Goal: Information Seeking & Learning: Learn about a topic

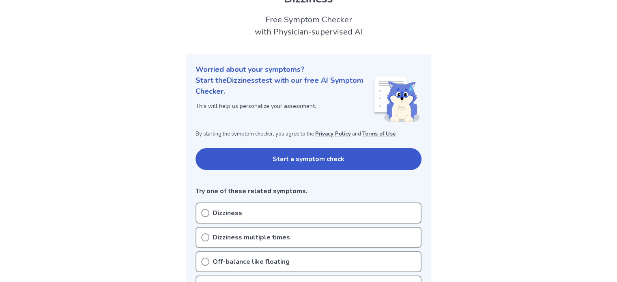
click at [276, 155] on button "Start a symptom check" at bounding box center [309, 159] width 226 height 22
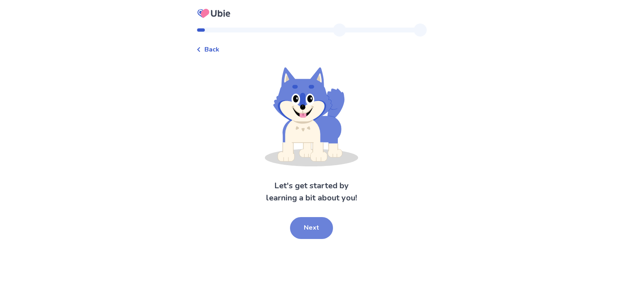
click at [321, 223] on button "Next" at bounding box center [311, 228] width 43 height 22
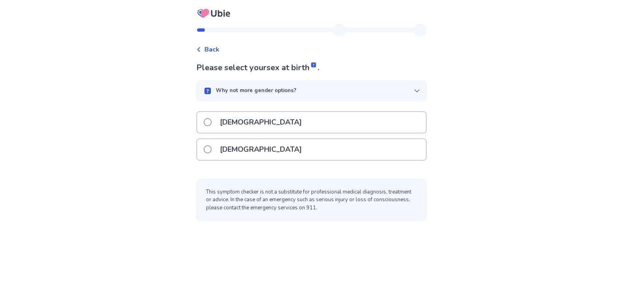
click at [279, 151] on div "[DEMOGRAPHIC_DATA]" at bounding box center [311, 149] width 229 height 21
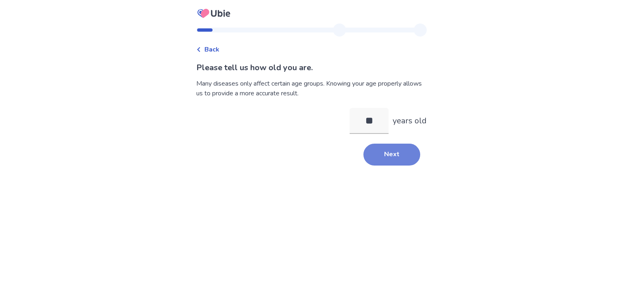
type input "**"
click at [379, 154] on button "Next" at bounding box center [392, 155] width 57 height 22
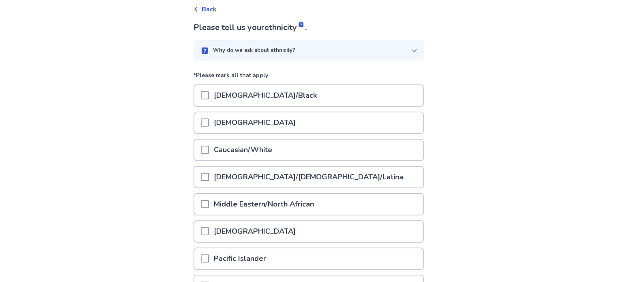
scroll to position [41, 0]
click at [218, 147] on p "Caucasian/White" at bounding box center [243, 149] width 68 height 21
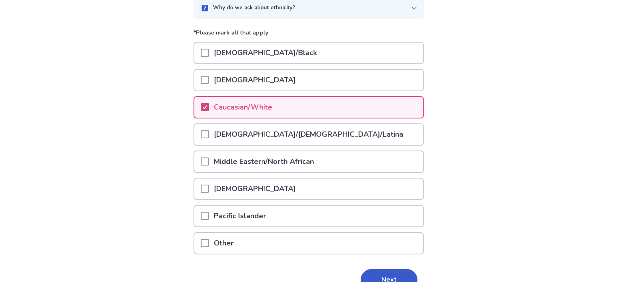
scroll to position [122, 0]
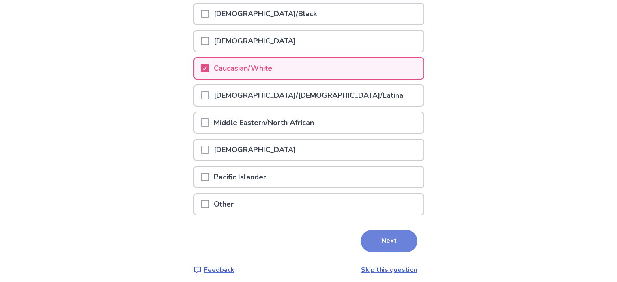
click at [389, 241] on button "Next" at bounding box center [389, 241] width 57 height 22
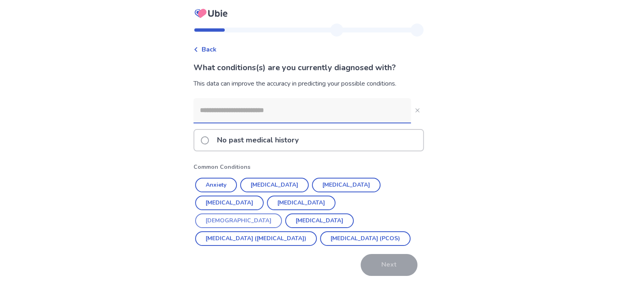
click at [282, 213] on button "[DEMOGRAPHIC_DATA]" at bounding box center [238, 220] width 87 height 15
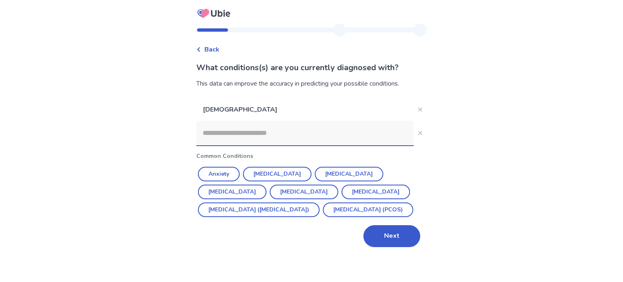
click at [277, 134] on input at bounding box center [305, 133] width 218 height 24
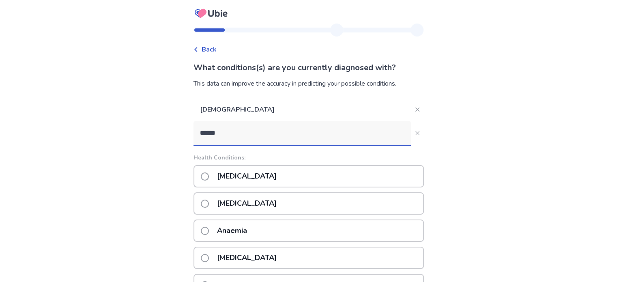
type input "*******"
click at [258, 177] on p "[MEDICAL_DATA]" at bounding box center [246, 176] width 69 height 21
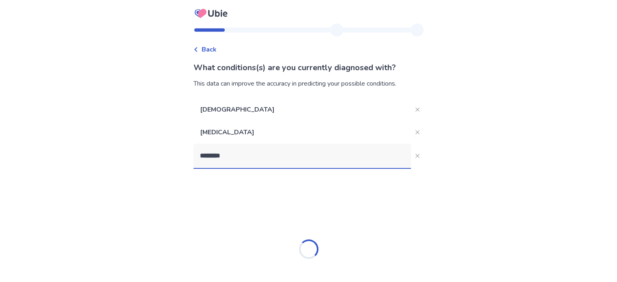
type input "*********"
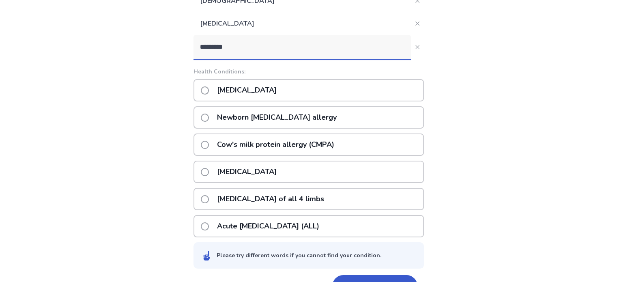
scroll to position [122, 0]
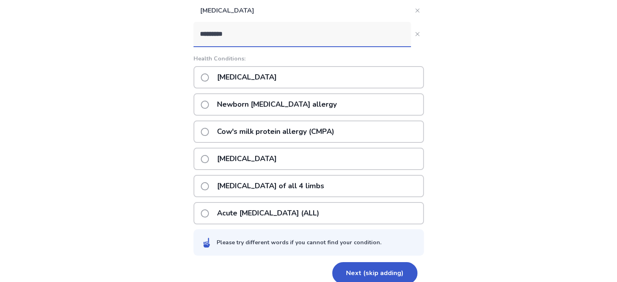
click at [262, 78] on p "[MEDICAL_DATA]" at bounding box center [246, 77] width 69 height 21
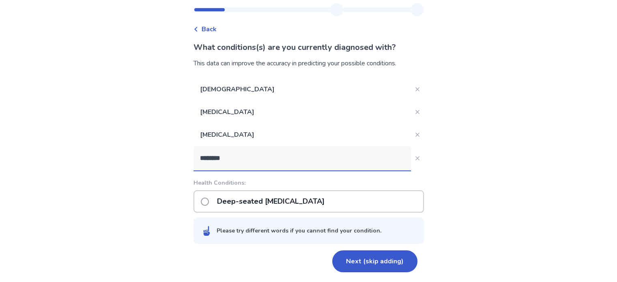
scroll to position [19, 0]
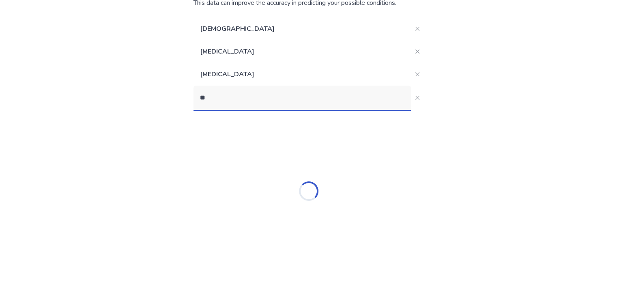
type input "*"
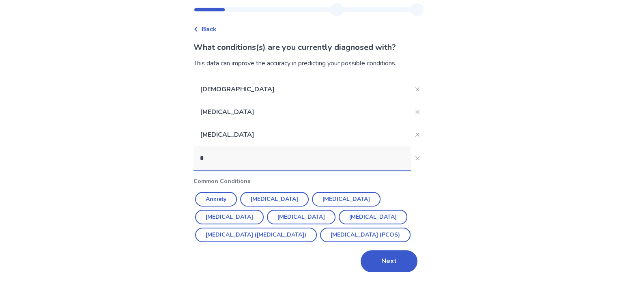
scroll to position [81, 0]
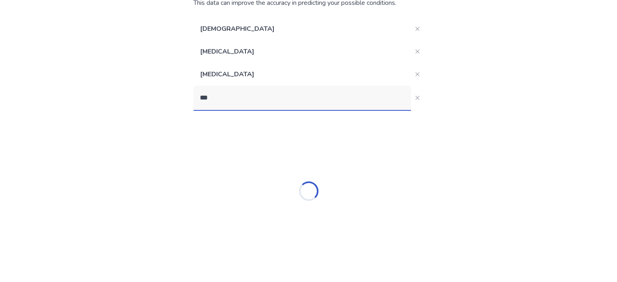
type input "***"
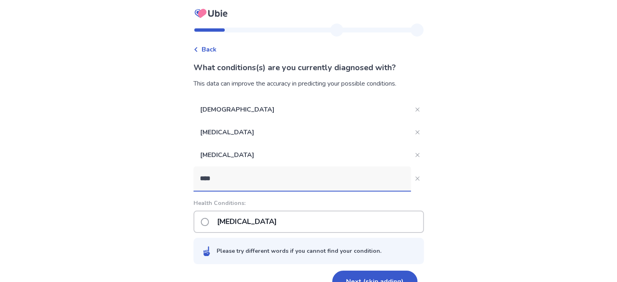
click at [248, 220] on p "[MEDICAL_DATA]" at bounding box center [246, 221] width 69 height 21
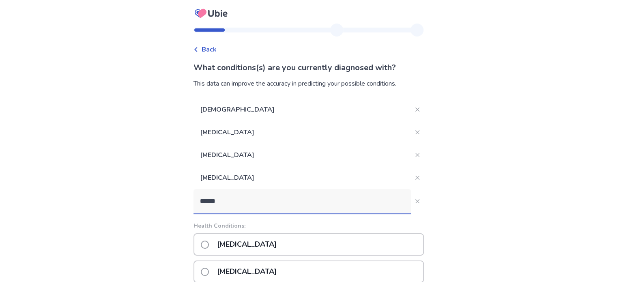
type input "******"
click at [264, 239] on div "[MEDICAL_DATA]" at bounding box center [309, 244] width 231 height 22
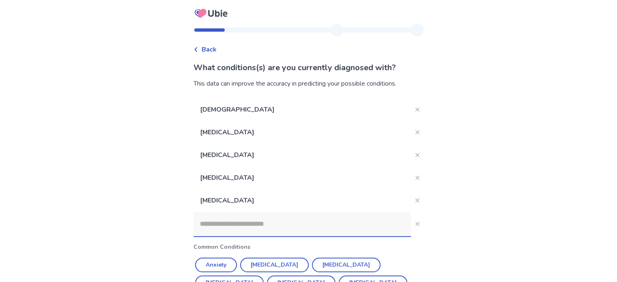
click at [253, 220] on input at bounding box center [303, 224] width 218 height 24
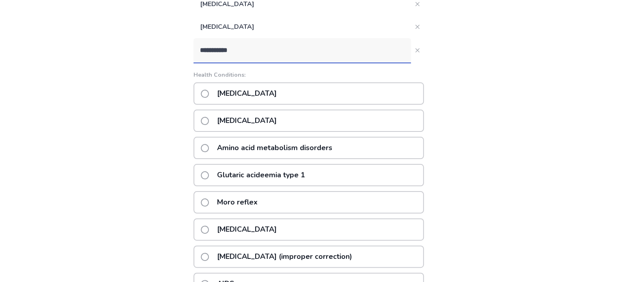
scroll to position [169, 0]
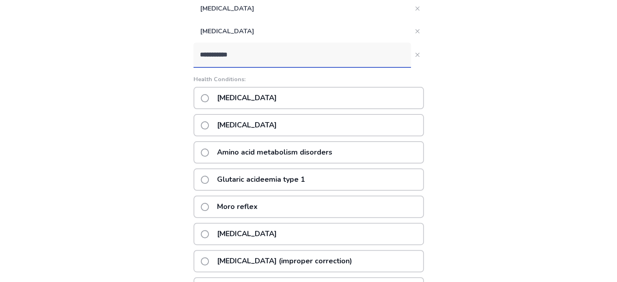
drag, startPoint x: 288, startPoint y: 95, endPoint x: 136, endPoint y: 37, distance: 162.7
click at [136, 37] on div "**********" at bounding box center [308, 113] width 617 height 565
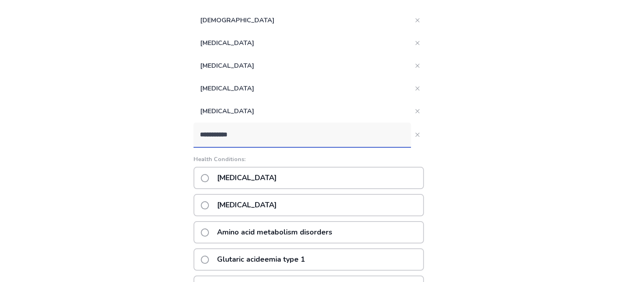
scroll to position [88, 0]
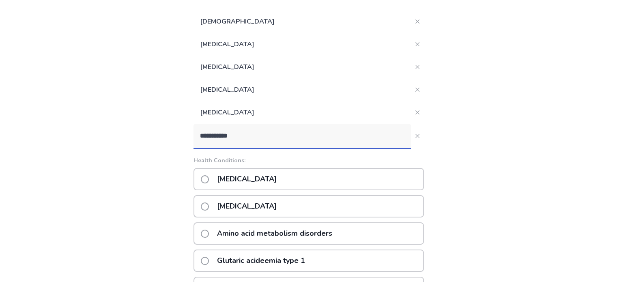
click at [220, 133] on input "**********" at bounding box center [303, 136] width 218 height 24
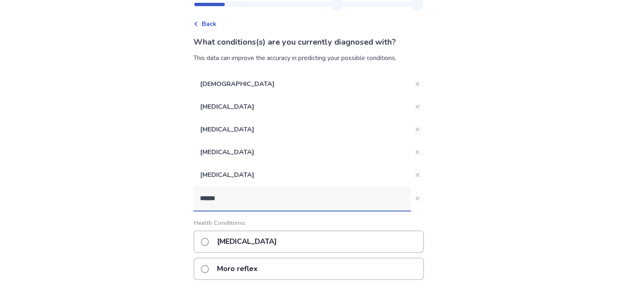
scroll to position [24, 0]
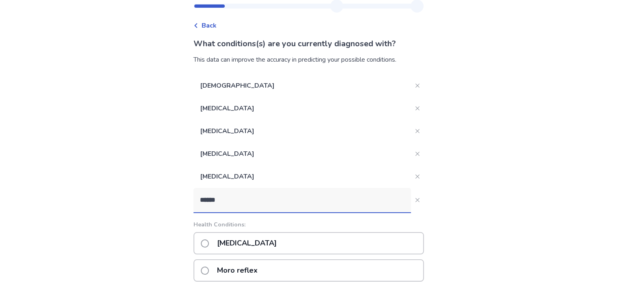
click at [248, 209] on input "******" at bounding box center [303, 200] width 218 height 24
click at [247, 205] on input "******" at bounding box center [303, 200] width 218 height 24
type input "******"
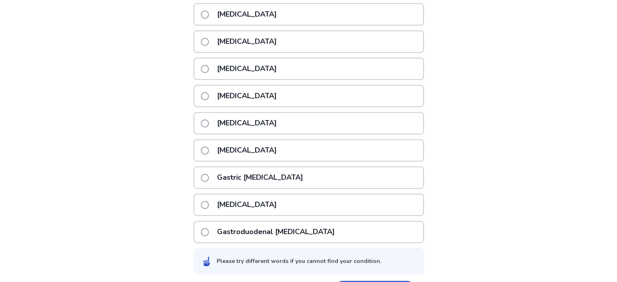
scroll to position [226, 0]
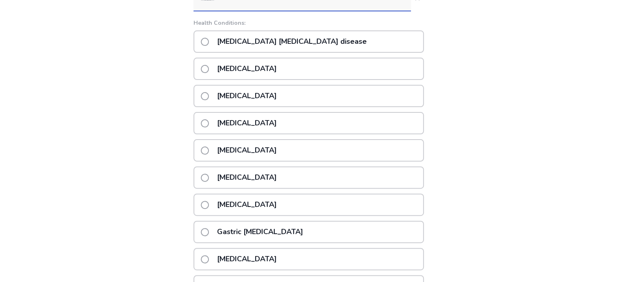
click at [283, 37] on p "[MEDICAL_DATA] [MEDICAL_DATA] disease" at bounding box center [292, 41] width 160 height 21
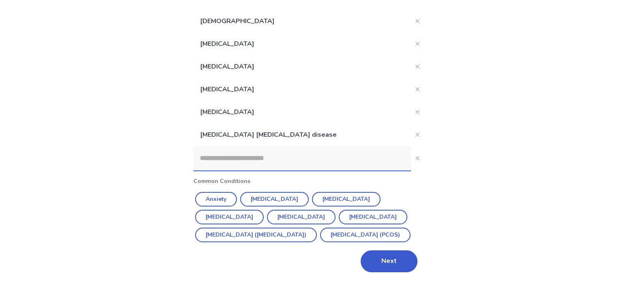
scroll to position [106, 0]
click at [377, 256] on button "Next" at bounding box center [389, 261] width 57 height 22
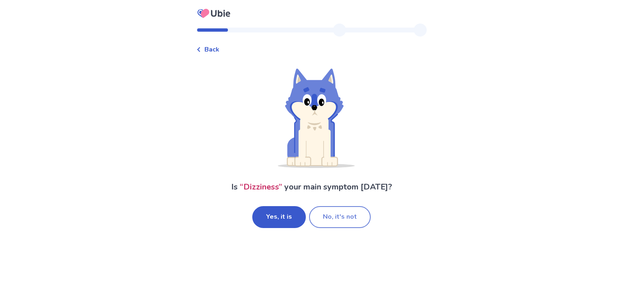
click at [338, 222] on button "No, it's not" at bounding box center [340, 217] width 62 height 22
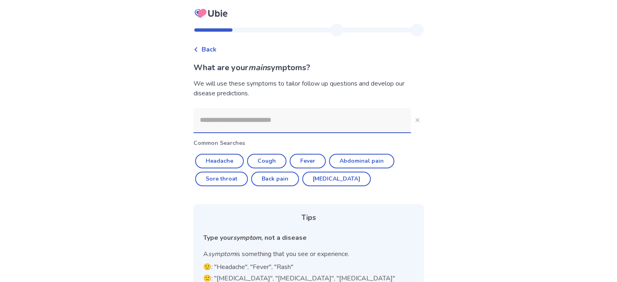
click at [261, 131] on input at bounding box center [303, 120] width 218 height 24
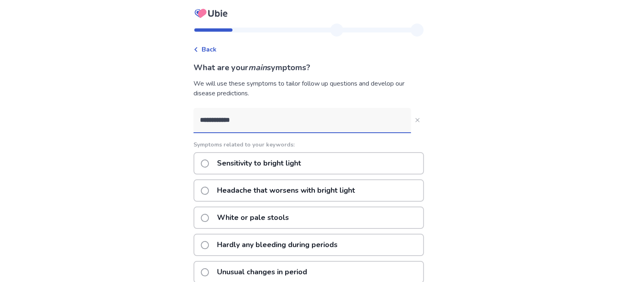
click at [222, 120] on input "**********" at bounding box center [303, 120] width 218 height 24
type input "**********"
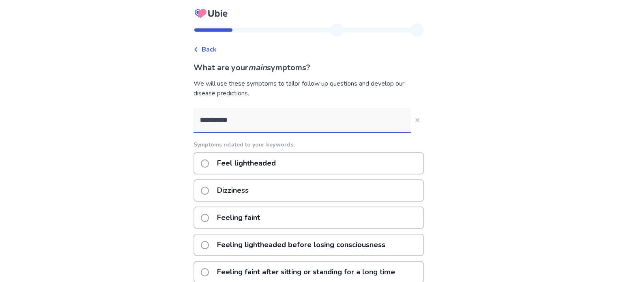
click at [306, 123] on input "**********" at bounding box center [303, 120] width 218 height 24
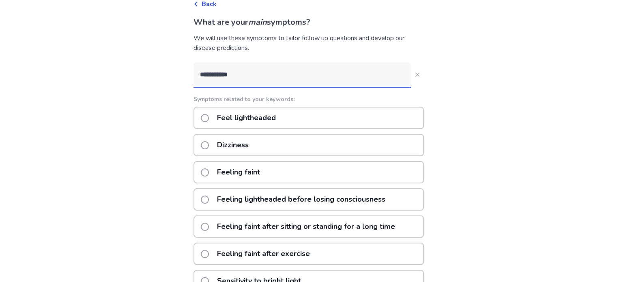
scroll to position [122, 0]
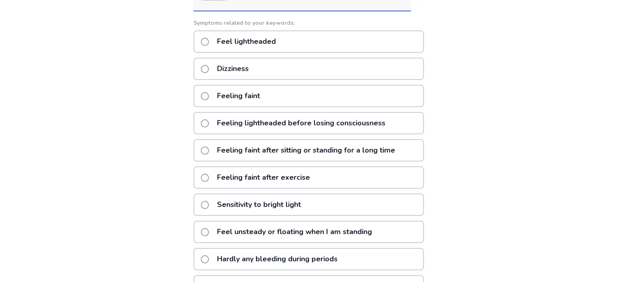
click at [263, 149] on p "Feeling faint after sitting or standing for a long time" at bounding box center [306, 150] width 188 height 21
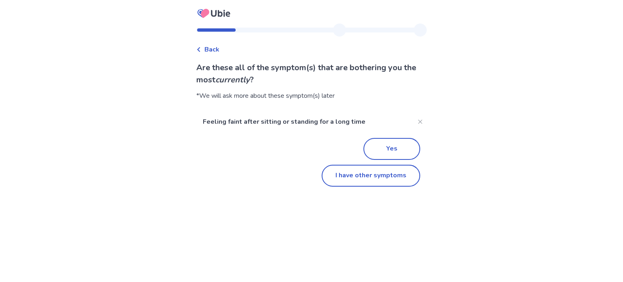
drag, startPoint x: 388, startPoint y: 148, endPoint x: 212, endPoint y: 166, distance: 177.5
click at [206, 166] on div "Yes I have other symptoms" at bounding box center [311, 160] width 231 height 54
click at [362, 175] on button "I have other symptoms" at bounding box center [371, 176] width 99 height 22
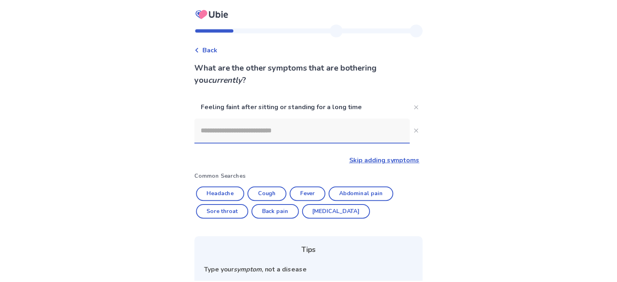
scroll to position [106, 0]
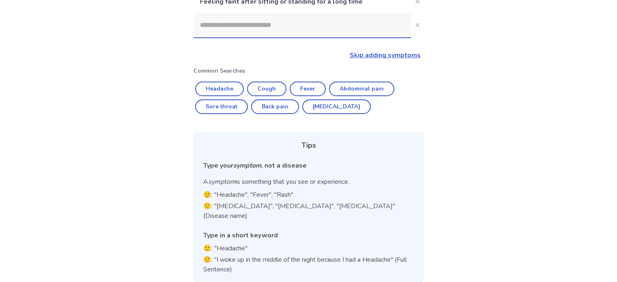
click at [263, 29] on input at bounding box center [303, 25] width 218 height 24
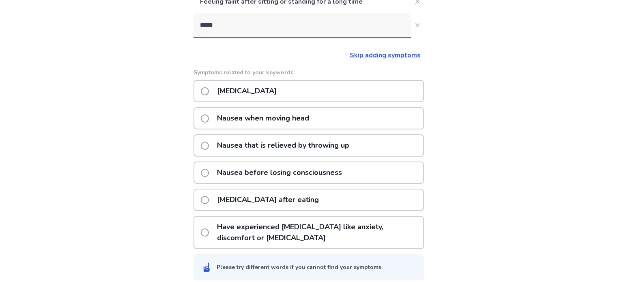
type input "****"
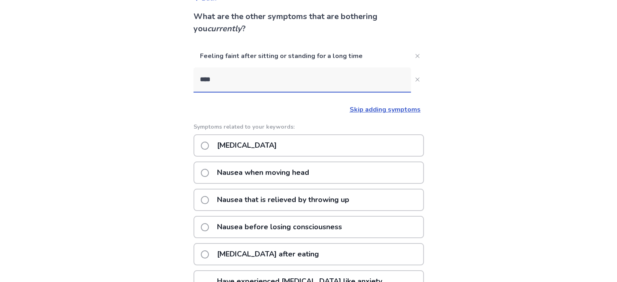
scroll to position [65, 0]
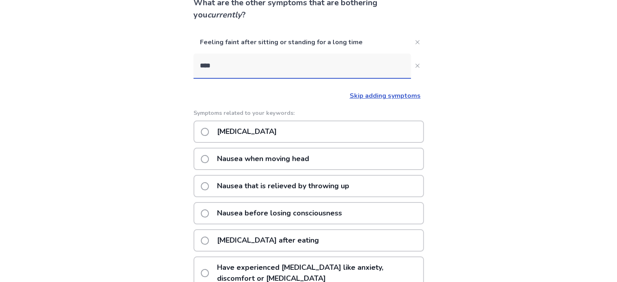
click at [261, 132] on p "[MEDICAL_DATA]" at bounding box center [246, 131] width 69 height 21
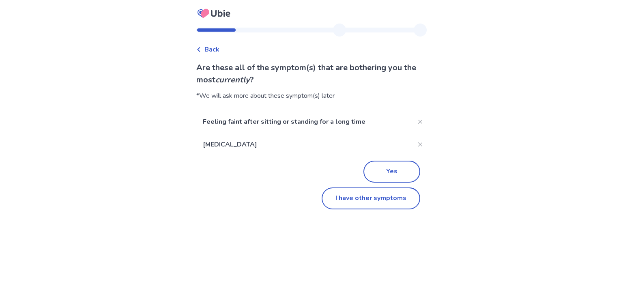
click at [385, 174] on button "Yes" at bounding box center [392, 172] width 57 height 22
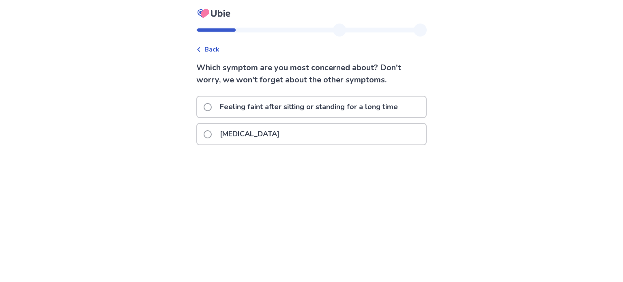
click at [212, 110] on span at bounding box center [208, 107] width 8 height 8
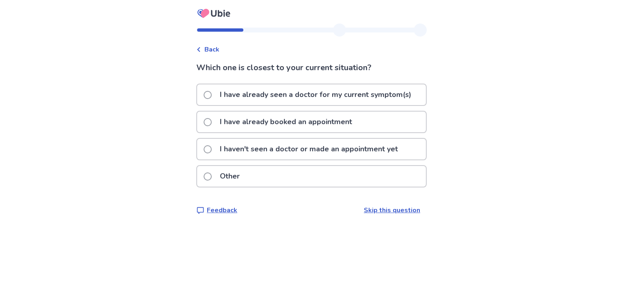
click at [208, 146] on div "I haven't seen a doctor or made an appointment yet" at bounding box center [311, 149] width 229 height 21
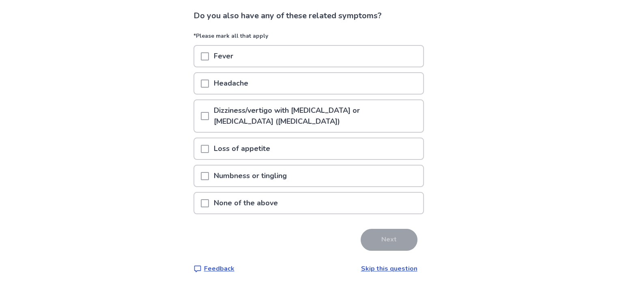
scroll to position [54, 0]
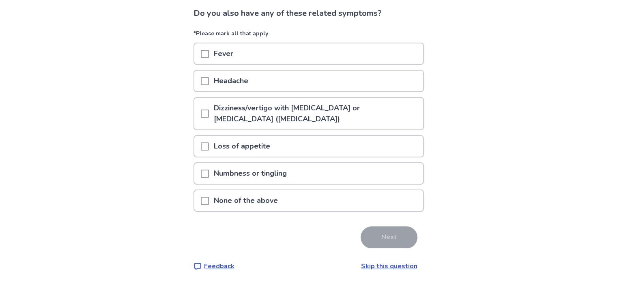
click at [208, 199] on span at bounding box center [205, 201] width 8 height 8
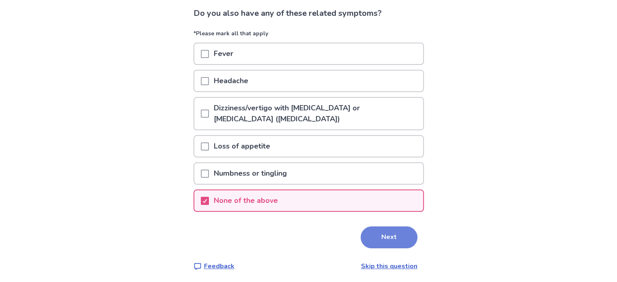
click at [391, 235] on button "Next" at bounding box center [389, 237] width 57 height 22
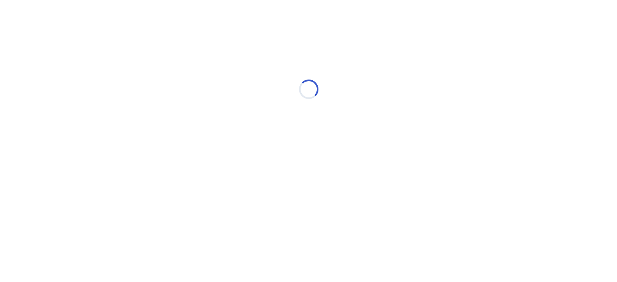
scroll to position [0, 0]
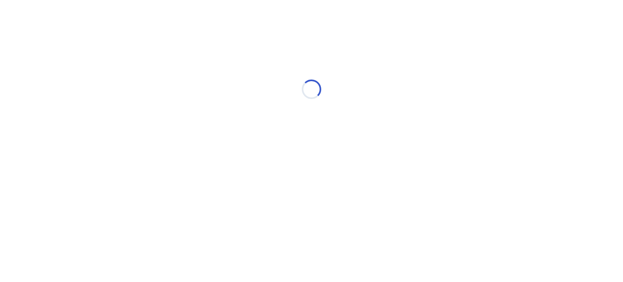
select select "*"
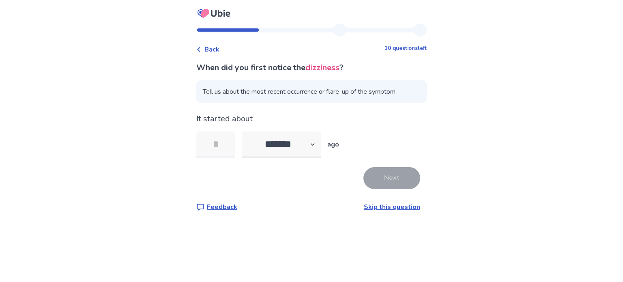
click at [229, 149] on input "tel" at bounding box center [215, 145] width 39 height 26
type input "*"
click at [313, 141] on select "******* ****** ******* ******** *******" at bounding box center [281, 145] width 79 height 26
select select "*"
click at [247, 132] on select "******* ****** ******* ******** *******" at bounding box center [281, 145] width 79 height 26
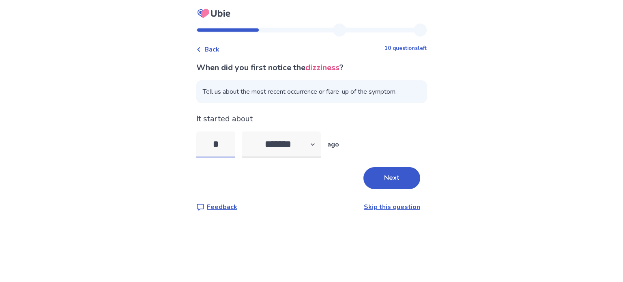
click at [230, 147] on input "*" at bounding box center [215, 145] width 39 height 26
type input "*"
click at [382, 177] on button "Next" at bounding box center [392, 178] width 57 height 22
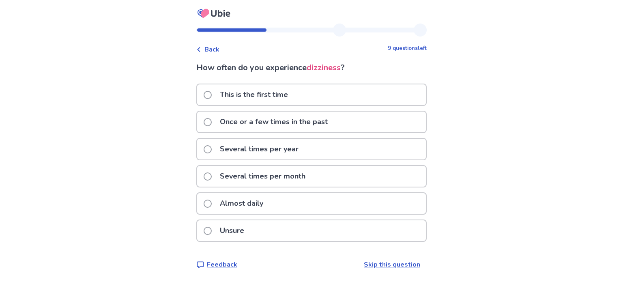
click at [212, 120] on span at bounding box center [208, 122] width 8 height 8
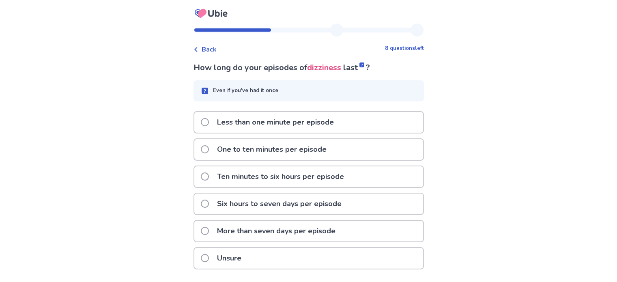
click at [208, 91] on rect at bounding box center [204, 91] width 6 height 6
click at [206, 91] on icon at bounding box center [205, 91] width 2 height 4
click at [209, 175] on span at bounding box center [205, 176] width 8 height 8
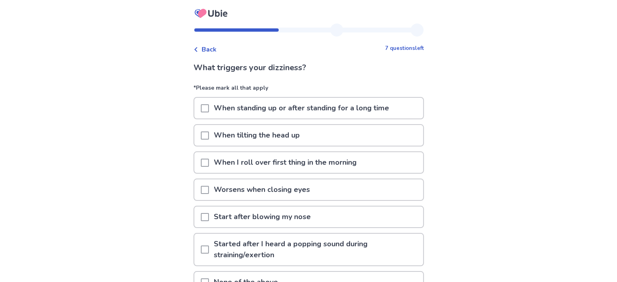
scroll to position [41, 0]
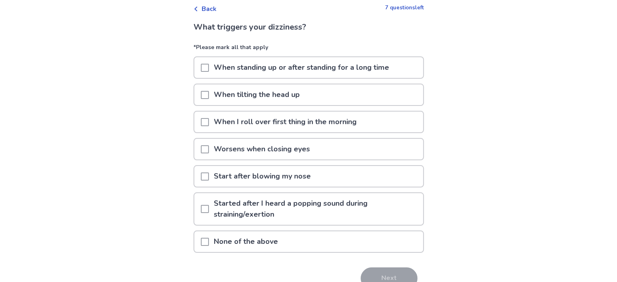
click at [209, 238] on span at bounding box center [205, 242] width 8 height 8
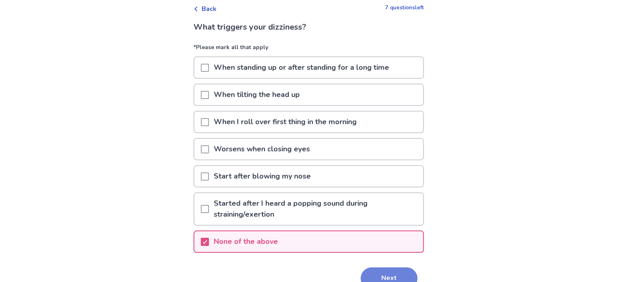
click at [388, 273] on button "Next" at bounding box center [389, 278] width 57 height 22
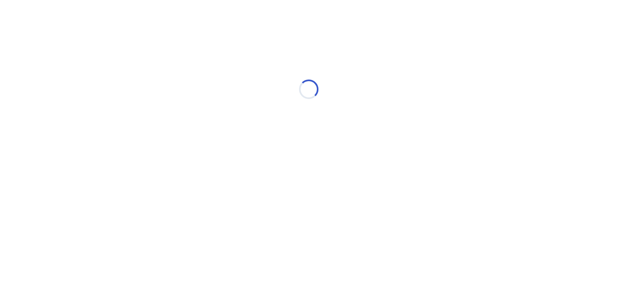
scroll to position [0, 0]
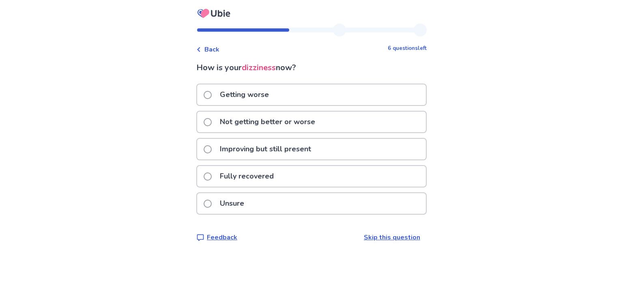
click at [247, 121] on p "Not getting better or worse" at bounding box center [267, 122] width 105 height 21
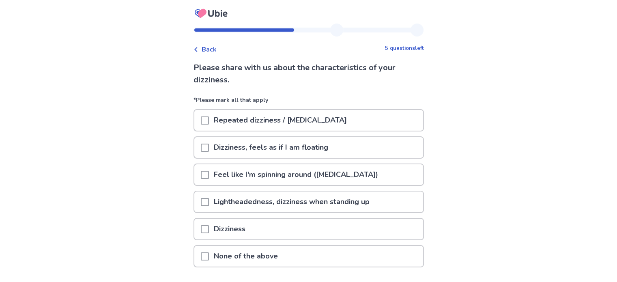
click at [209, 147] on span at bounding box center [205, 148] width 8 height 8
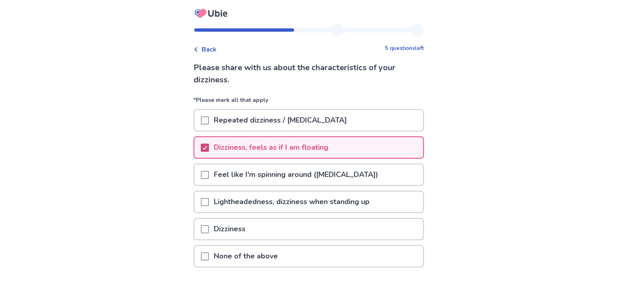
click at [206, 148] on span at bounding box center [205, 148] width 8 height 8
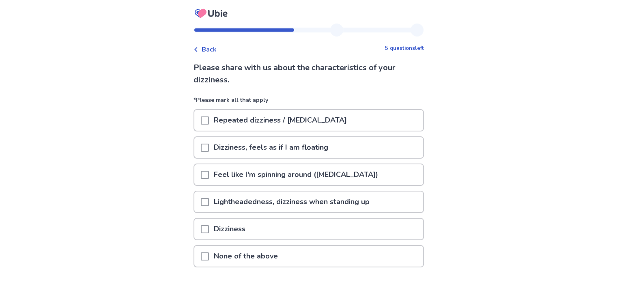
click at [207, 202] on span at bounding box center [205, 202] width 8 height 8
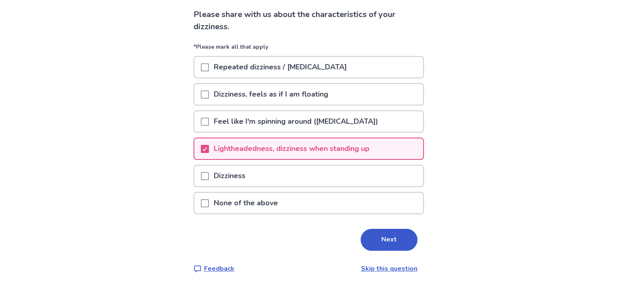
scroll to position [55, 0]
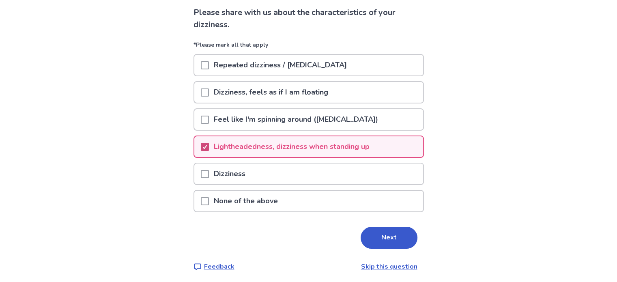
click at [207, 147] on div at bounding box center [205, 147] width 5 height 6
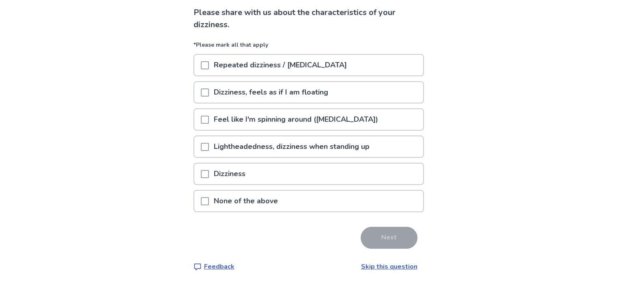
click at [209, 94] on span at bounding box center [205, 92] width 8 height 8
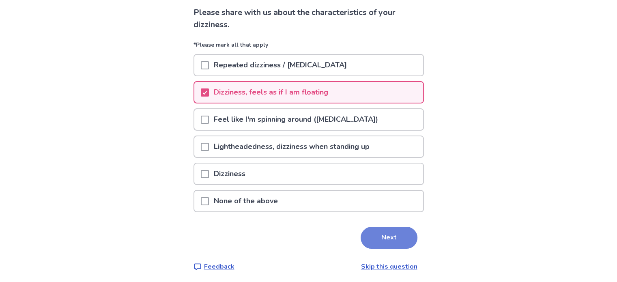
click at [386, 233] on button "Next" at bounding box center [389, 238] width 57 height 22
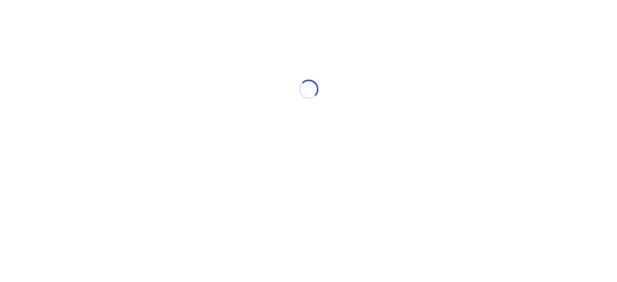
scroll to position [0, 0]
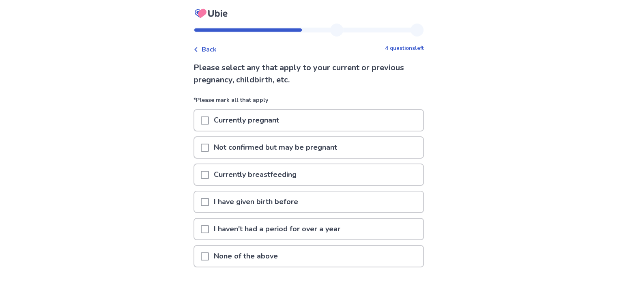
click at [208, 253] on span at bounding box center [205, 256] width 8 height 8
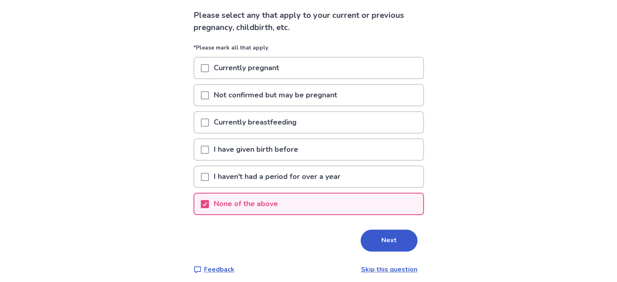
scroll to position [55, 0]
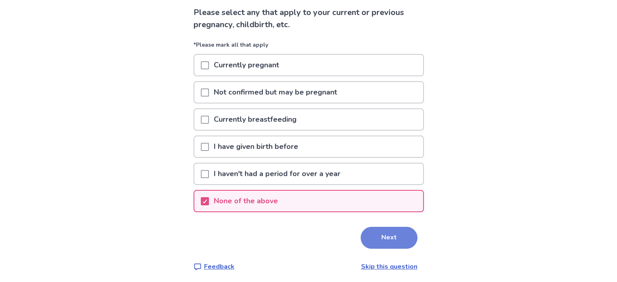
click at [390, 236] on button "Next" at bounding box center [389, 238] width 57 height 22
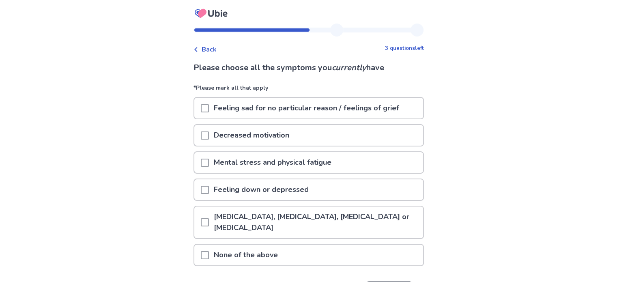
scroll to position [41, 0]
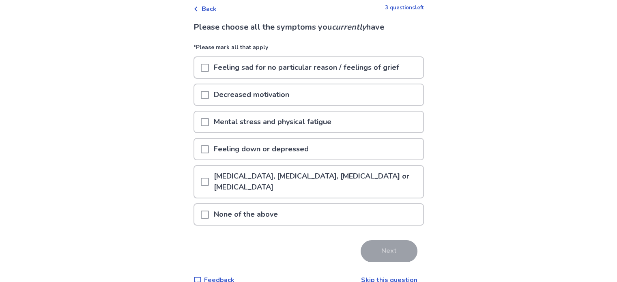
click at [209, 178] on span at bounding box center [205, 182] width 8 height 8
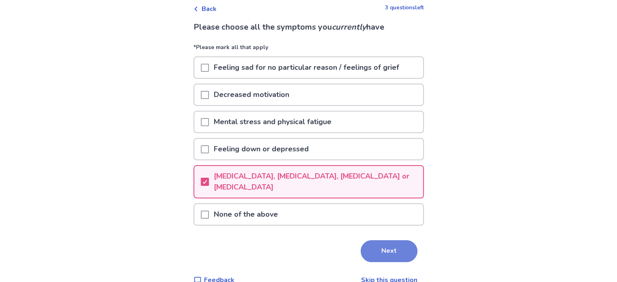
click at [392, 246] on button "Next" at bounding box center [389, 251] width 57 height 22
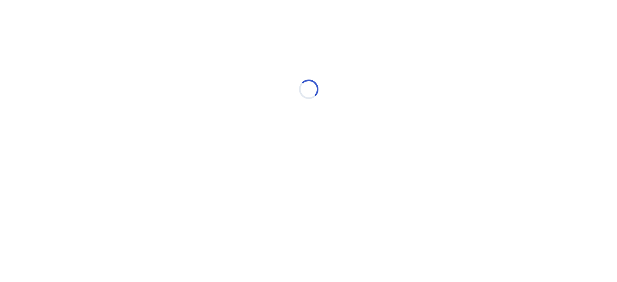
scroll to position [0, 0]
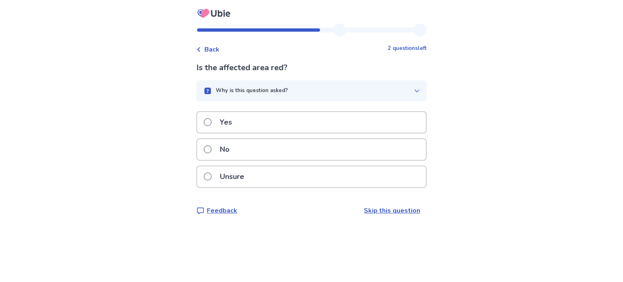
click at [414, 89] on icon "button" at bounding box center [417, 91] width 6 height 6
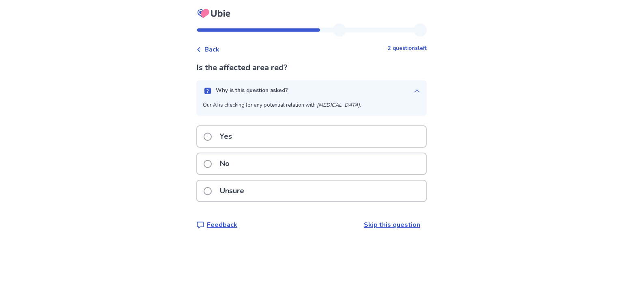
click at [414, 89] on icon "button" at bounding box center [417, 91] width 6 height 6
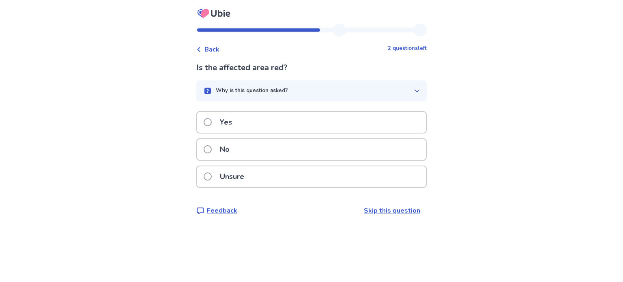
click at [212, 149] on span at bounding box center [208, 149] width 8 height 8
click at [209, 149] on span at bounding box center [208, 149] width 8 height 8
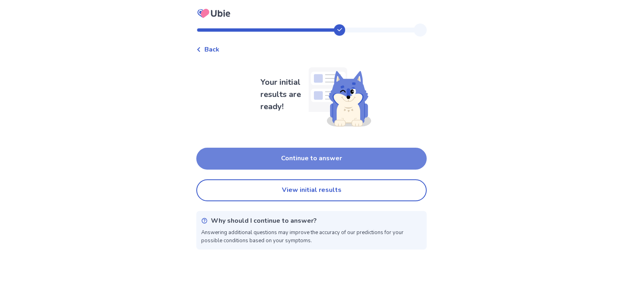
click at [331, 159] on button "Continue to answer" at bounding box center [311, 159] width 231 height 22
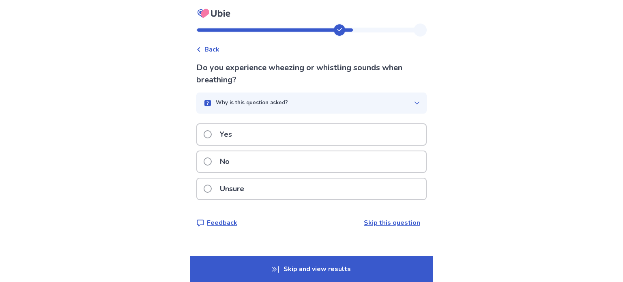
click at [258, 160] on div "No" at bounding box center [311, 161] width 229 height 21
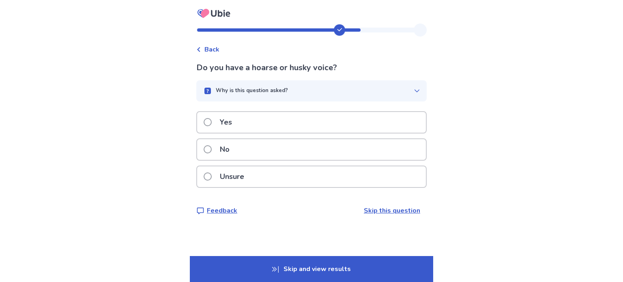
click at [259, 146] on div "No" at bounding box center [311, 149] width 229 height 21
click at [233, 148] on p "No" at bounding box center [224, 149] width 19 height 21
click at [414, 89] on icon "button" at bounding box center [417, 91] width 6 height 6
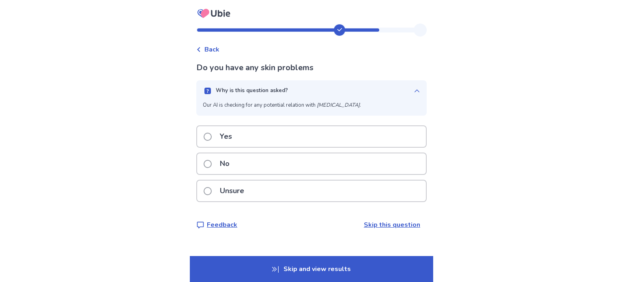
click at [414, 89] on icon "button" at bounding box center [417, 91] width 6 height 6
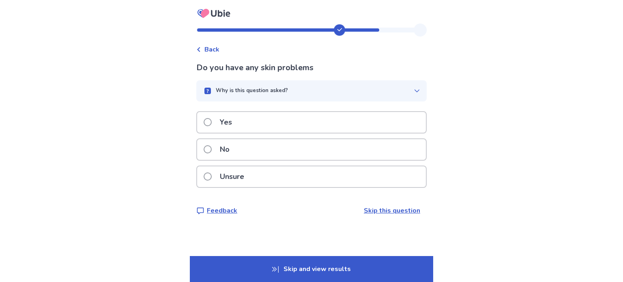
click at [257, 146] on div "No" at bounding box center [311, 149] width 229 height 21
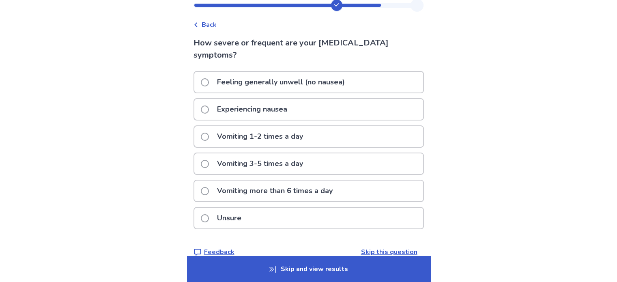
scroll to position [37, 0]
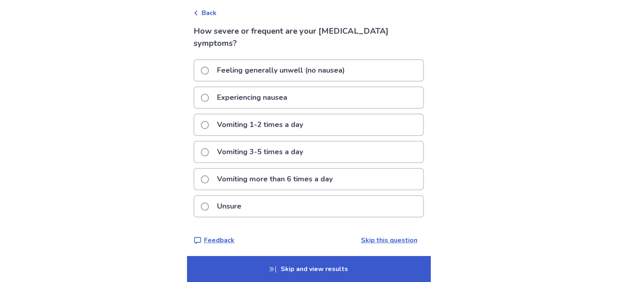
click at [259, 102] on p "Experiencing nausea" at bounding box center [252, 97] width 80 height 21
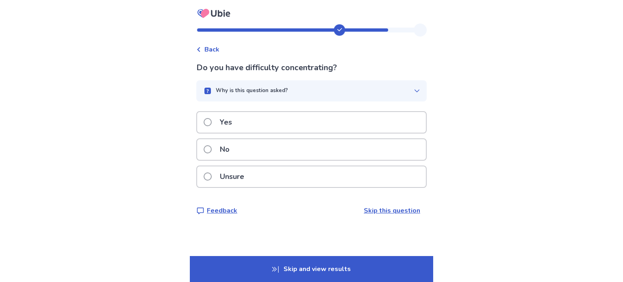
click at [359, 90] on div "Why is this question asked?" at bounding box center [308, 91] width 211 height 8
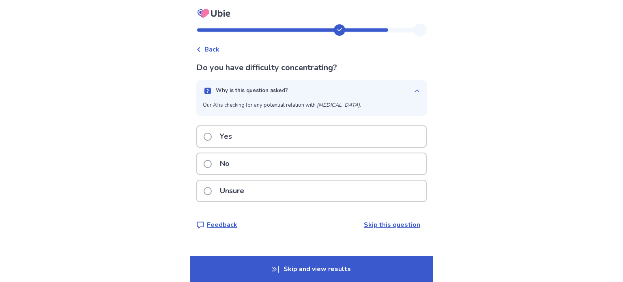
click at [359, 91] on div "Why is this question asked?" at bounding box center [308, 91] width 211 height 8
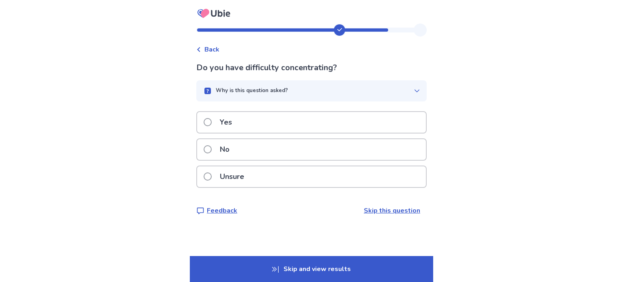
click at [244, 149] on div "No" at bounding box center [311, 149] width 229 height 21
drag, startPoint x: 246, startPoint y: 149, endPoint x: 273, endPoint y: 229, distance: 85.0
click at [273, 231] on div "Back Is the affected area hot to touch? Why is this question asked? Our AI is c…" at bounding box center [311, 141] width 623 height 282
click at [177, 177] on div "Back Is the affected area hot to touch? Why is this question asked? Our AI is c…" at bounding box center [311, 141] width 623 height 282
click at [280, 88] on p "Why is this question asked?" at bounding box center [252, 91] width 72 height 8
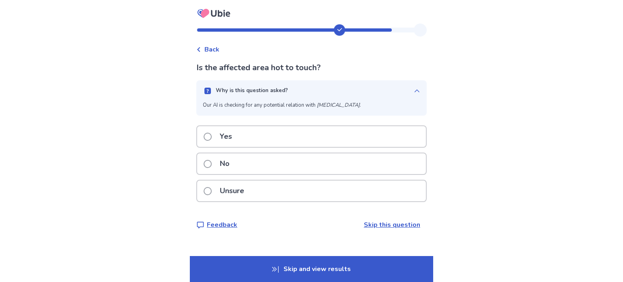
click at [259, 168] on div "No" at bounding box center [311, 163] width 229 height 21
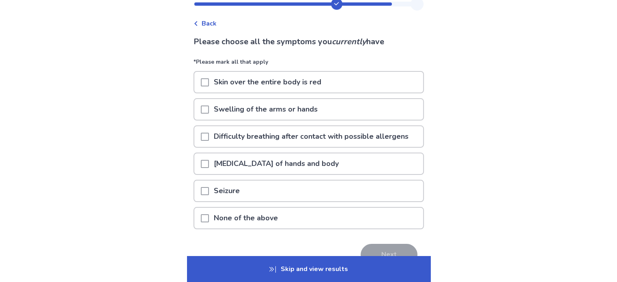
scroll to position [41, 0]
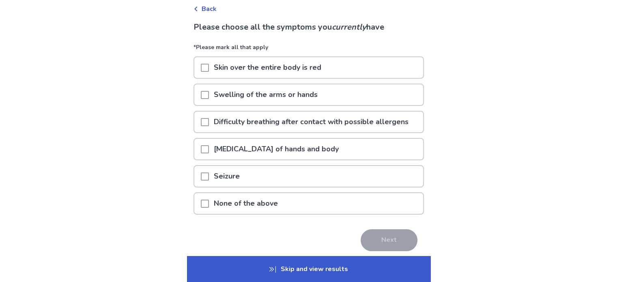
click at [266, 201] on p "None of the above" at bounding box center [246, 203] width 74 height 21
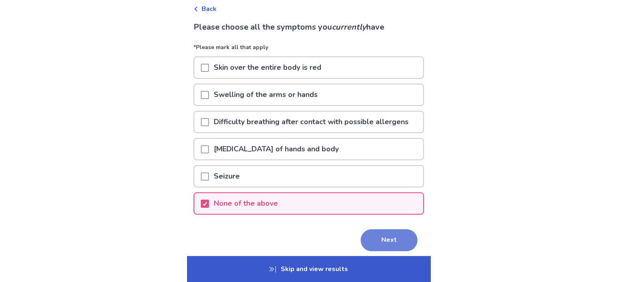
click at [385, 241] on button "Next" at bounding box center [389, 240] width 57 height 22
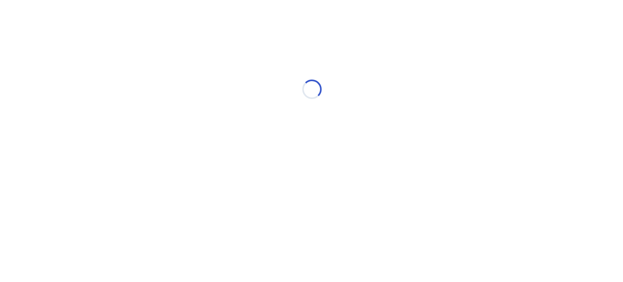
scroll to position [0, 0]
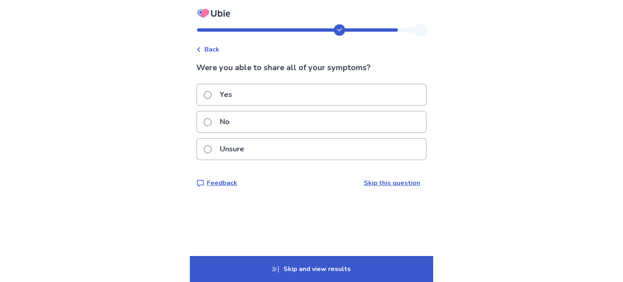
click at [265, 97] on div "Yes" at bounding box center [311, 94] width 229 height 21
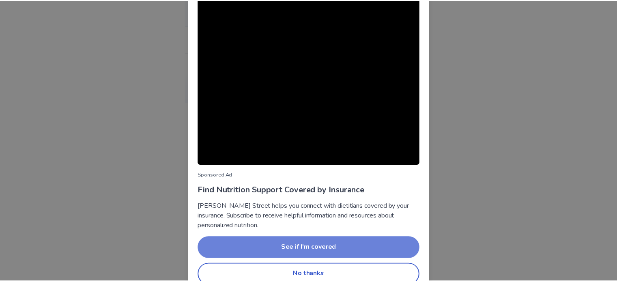
scroll to position [55, 0]
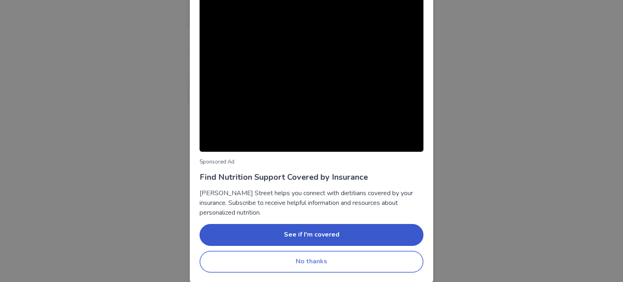
click at [326, 264] on button "No thanks" at bounding box center [312, 262] width 224 height 22
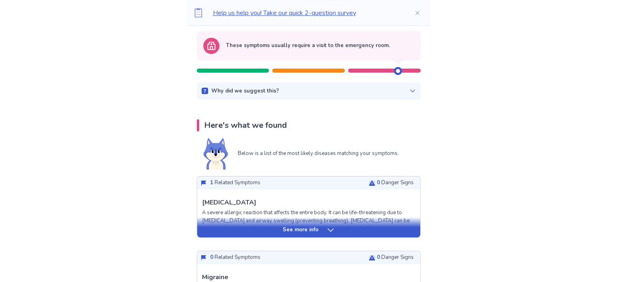
scroll to position [41, 0]
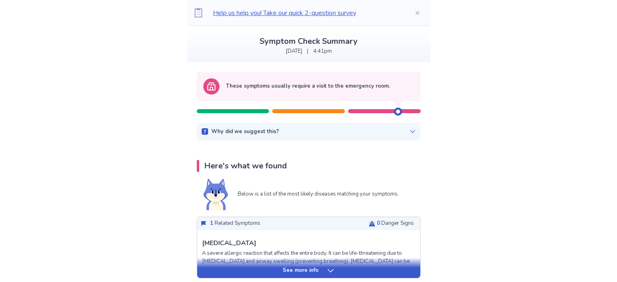
drag, startPoint x: 395, startPoint y: 108, endPoint x: 311, endPoint y: 102, distance: 84.2
click at [311, 102] on div at bounding box center [309, 107] width 224 height 12
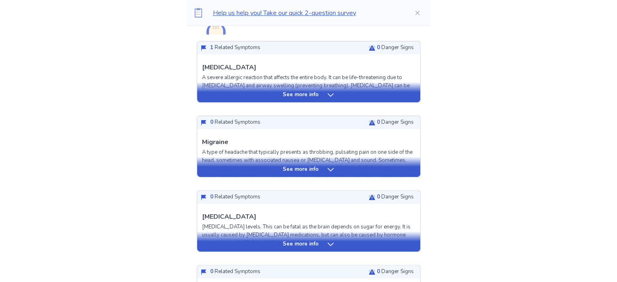
scroll to position [203, 0]
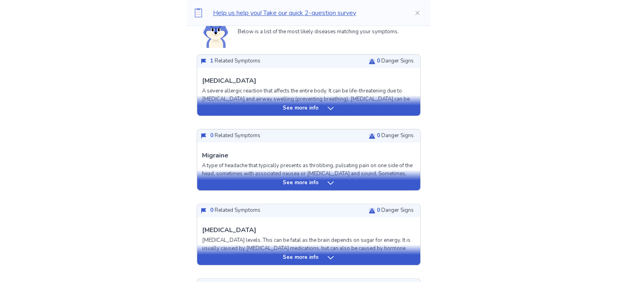
click at [335, 109] on div "See more info" at bounding box center [308, 108] width 223 height 8
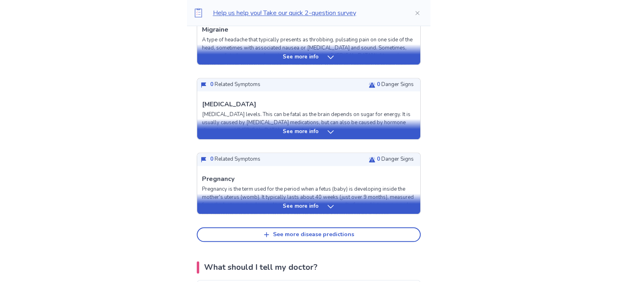
scroll to position [812, 0]
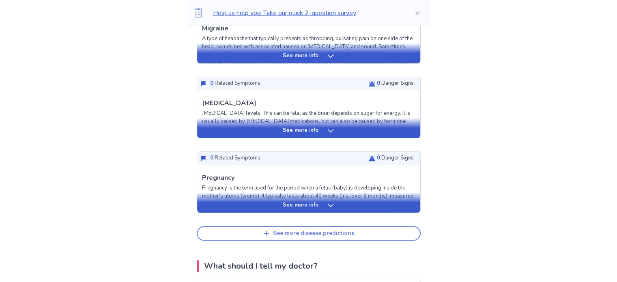
click at [304, 231] on div "See more disease predictions" at bounding box center [313, 233] width 81 height 7
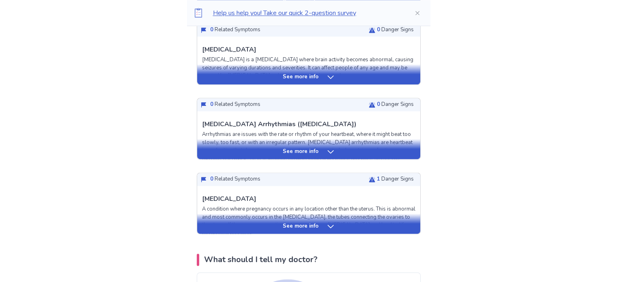
scroll to position [1055, 0]
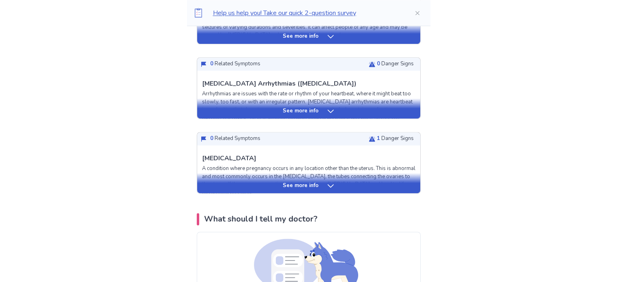
click at [329, 185] on icon at bounding box center [331, 186] width 8 height 8
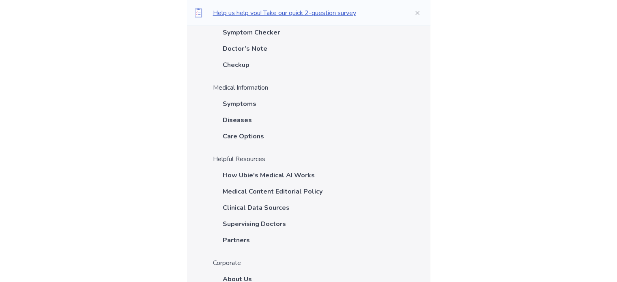
scroll to position [3206, 0]
